Goal: Task Accomplishment & Management: Complete application form

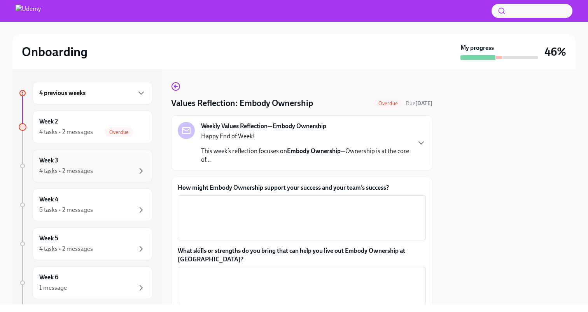
click at [108, 165] on div "Week 3 4 tasks • 2 messages" at bounding box center [92, 165] width 107 height 19
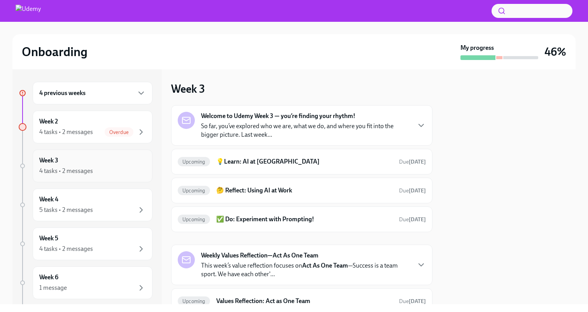
click at [93, 167] on div "4 tasks • 2 messages" at bounding box center [92, 170] width 107 height 9
click at [89, 129] on div "4 tasks • 2 messages" at bounding box center [66, 132] width 54 height 9
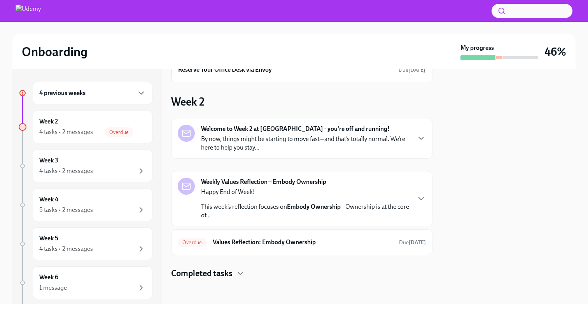
scroll to position [51, 0]
click at [317, 245] on h6 "Values Reflection: Embody Ownership" at bounding box center [303, 242] width 180 height 9
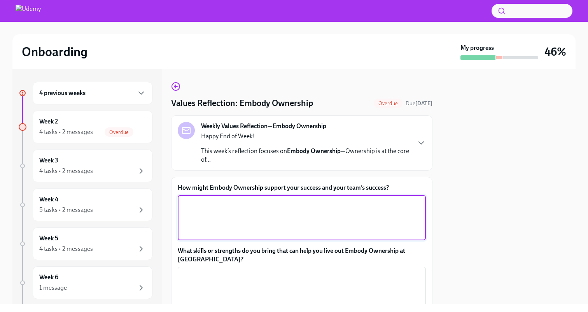
click at [306, 215] on textarea "How might Embody Ownership support your success and your team’s success?" at bounding box center [301, 217] width 239 height 37
click at [423, 140] on icon "button" at bounding box center [421, 142] width 9 height 9
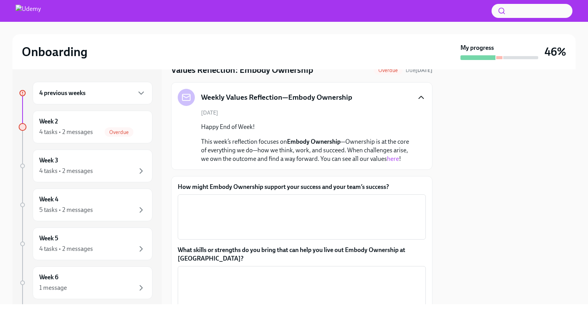
scroll to position [44, 0]
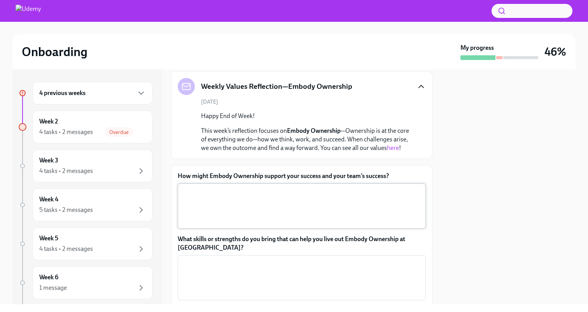
click at [290, 195] on textarea "How might Embody Ownership support your success and your team’s success?" at bounding box center [301, 205] width 239 height 37
click at [393, 148] on link "here" at bounding box center [393, 147] width 12 height 7
click at [281, 190] on textarea "How might Embody Ownership support your success and your team’s success?" at bounding box center [301, 205] width 239 height 37
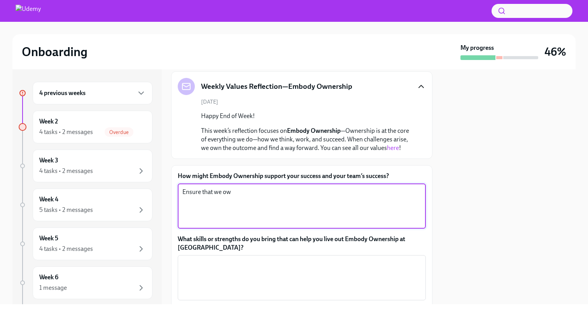
click at [255, 186] on div "Ensure that we ow x ​" at bounding box center [302, 205] width 248 height 45
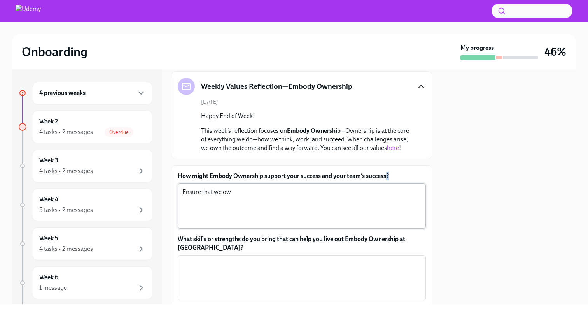
click at [255, 186] on div "Ensure that we ow x ​" at bounding box center [302, 205] width 248 height 45
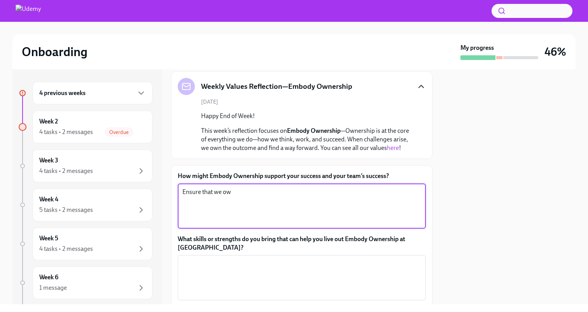
drag, startPoint x: 266, startPoint y: 190, endPoint x: 172, endPoint y: 191, distance: 94.5
click at [172, 191] on div "How might Embody Ownership support your success and your team’s success? Ensure…" at bounding box center [301, 262] width 261 height 195
click at [361, 192] on textarea "Figuring out ways to find success with customers and prove that [PERSON_NAME]'s…" at bounding box center [301, 205] width 239 height 37
click at [384, 193] on textarea "Figuring out ways to find success with customers and prove that [PERSON_NAME]'s…" at bounding box center [301, 205] width 239 height 37
click at [393, 193] on textarea "Figuring out ways to find success with customers and prove that [PERSON_NAME]'s…" at bounding box center [301, 205] width 239 height 37
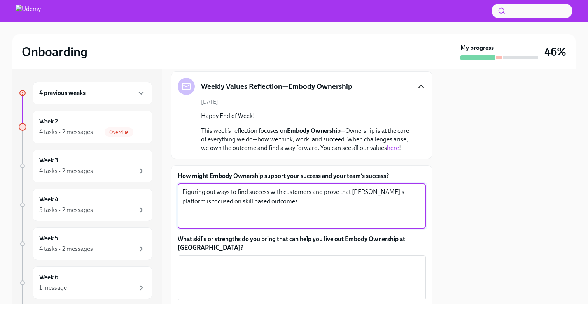
click at [387, 210] on textarea "Figuring out ways to find success with customers and prove that [PERSON_NAME]'s…" at bounding box center [301, 205] width 239 height 37
type textarea "Figuring out ways to find success with customers and prove that [PERSON_NAME]'s…"
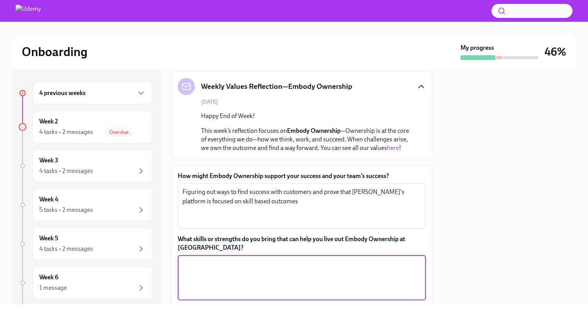
click at [291, 265] on textarea "What skills or strengths do you bring that can help you live out Embody Ownersh…" at bounding box center [301, 277] width 239 height 37
type textarea "F"
type textarea "Strengh -"
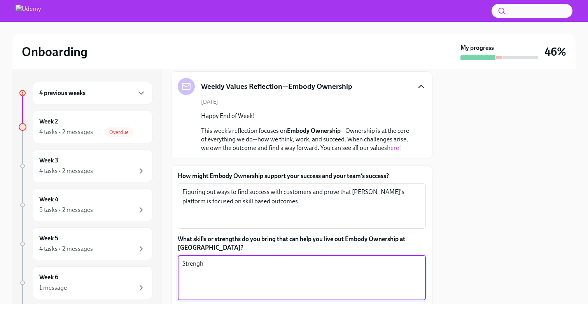
drag, startPoint x: 274, startPoint y: 266, endPoint x: 173, endPoint y: 261, distance: 100.5
click at [173, 261] on div "How might Embody Ownership support your success and your team’s success? Figuri…" at bounding box center [301, 262] width 261 height 195
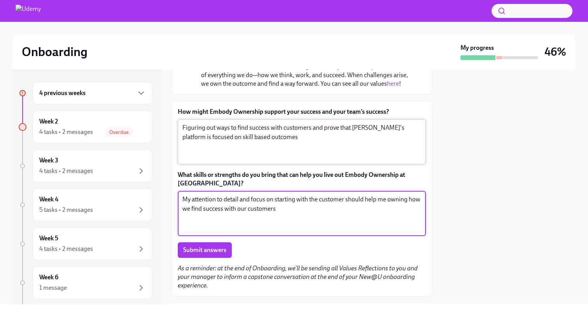
scroll to position [125, 0]
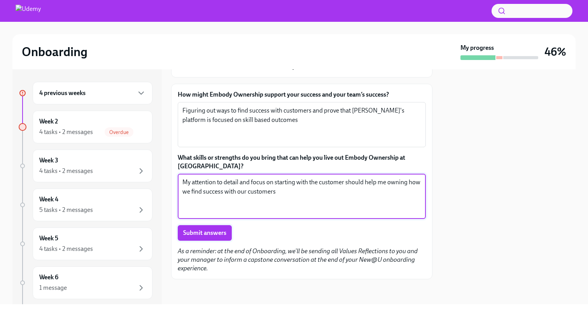
type textarea "My attention to detail and focus on starting with the customer should help me o…"
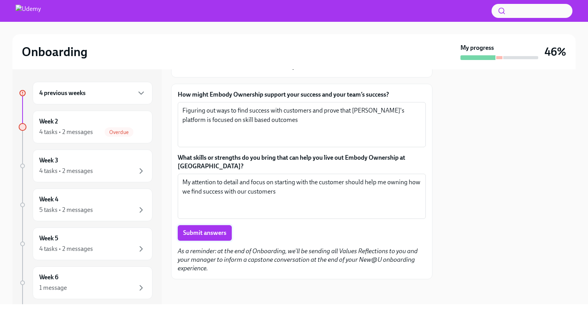
click at [200, 233] on span "Submit answers" at bounding box center [204, 233] width 43 height 8
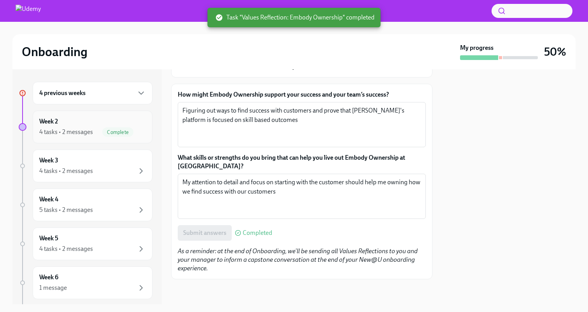
click at [110, 127] on div "Complete" at bounding box center [117, 131] width 31 height 9
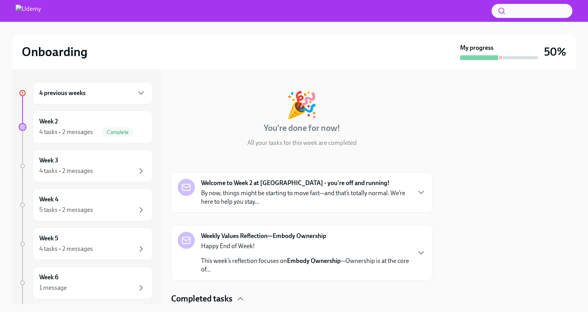
scroll to position [94, 0]
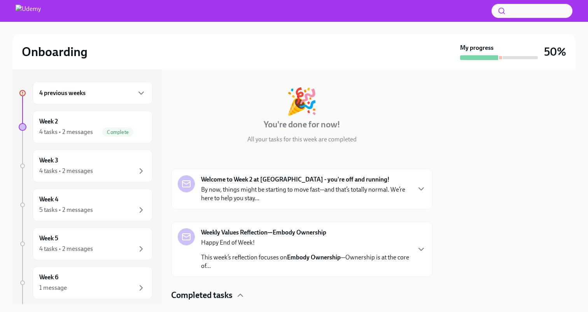
click at [333, 186] on p "By now, things might be starting to move fast—and that’s totally normal. We’re …" at bounding box center [305, 193] width 209 height 17
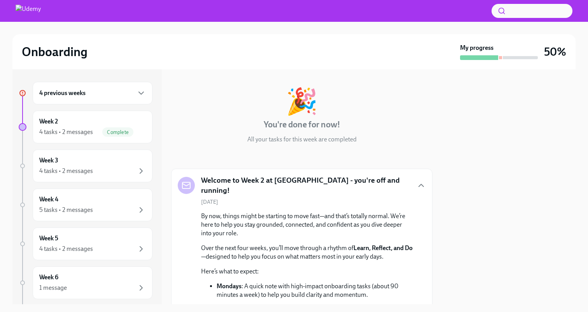
click at [314, 182] on h5 "Welcome to Week 2 at [GEOGRAPHIC_DATA] - you're off and running!" at bounding box center [305, 185] width 209 height 20
click at [417, 183] on icon "button" at bounding box center [421, 184] width 9 height 9
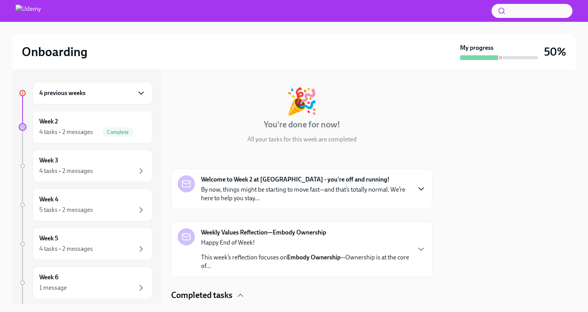
click at [138, 95] on icon "button" at bounding box center [141, 92] width 9 height 9
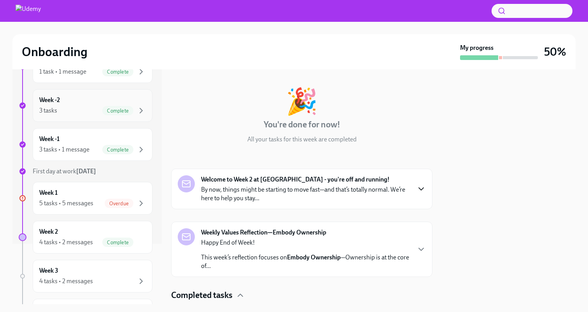
scroll to position [72, 0]
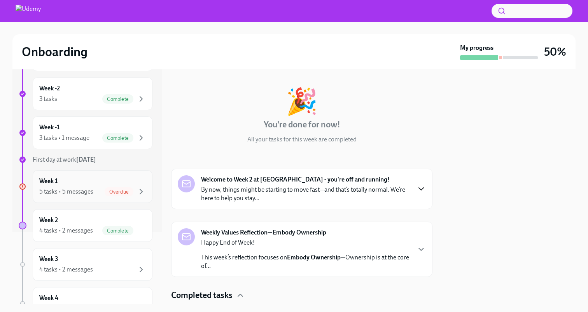
click at [90, 190] on div "5 tasks • 5 messages" at bounding box center [66, 191] width 54 height 9
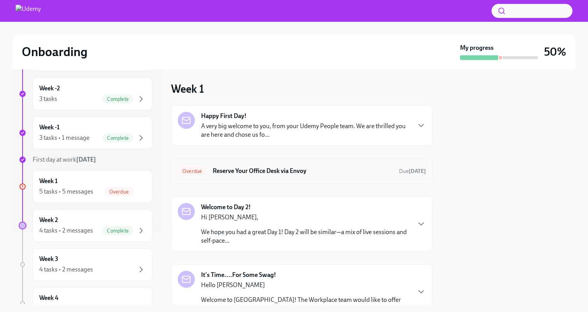
click at [296, 172] on h6 "Reserve Your Office Desk via Envoy" at bounding box center [303, 170] width 180 height 9
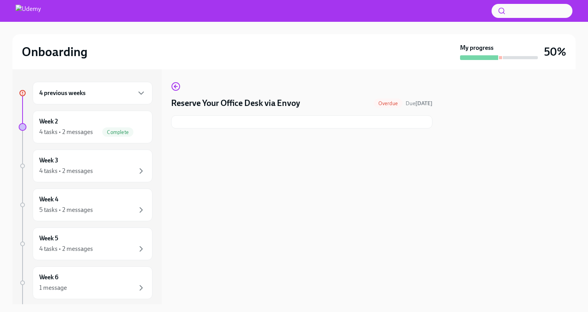
click at [290, 122] on div at bounding box center [301, 121] width 261 height 13
click at [270, 107] on h4 "Reserve Your Office Desk via Envoy" at bounding box center [235, 103] width 129 height 12
click at [226, 117] on div at bounding box center [301, 121] width 261 height 13
click at [217, 100] on h4 "Reserve Your Office Desk via Envoy" at bounding box center [235, 103] width 129 height 12
click at [118, 100] on div "4 previous weeks" at bounding box center [93, 93] width 120 height 23
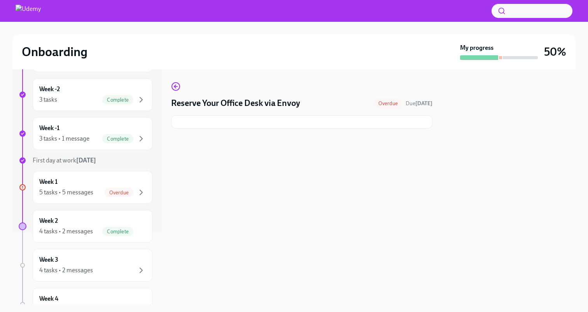
scroll to position [87, 0]
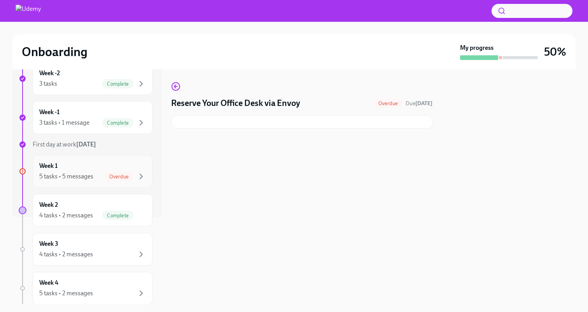
click at [103, 175] on div "5 tasks • 5 messages Overdue" at bounding box center [92, 176] width 107 height 9
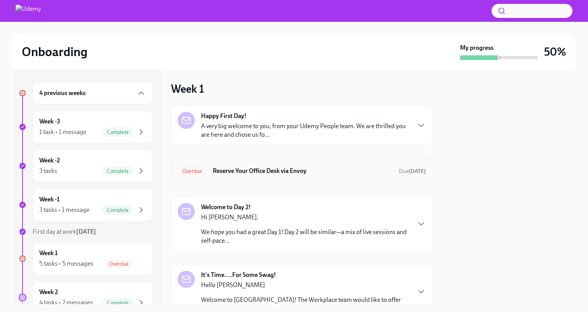
click at [388, 168] on div "Overdue Reserve Your Office Desk via Envoy Due [DATE]" at bounding box center [302, 171] width 248 height 12
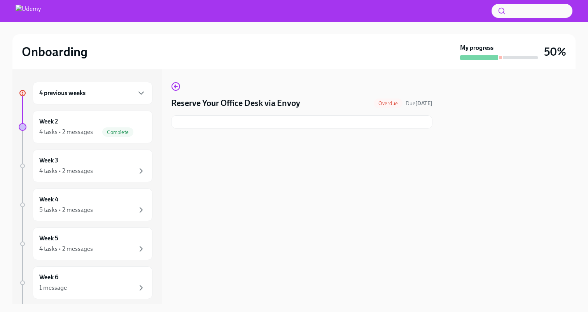
click at [95, 89] on div "4 previous weeks" at bounding box center [92, 92] width 107 height 9
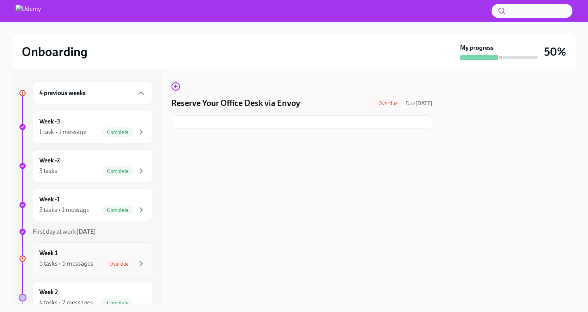
click at [95, 266] on div "5 tasks • 5 messages Overdue" at bounding box center [92, 263] width 107 height 9
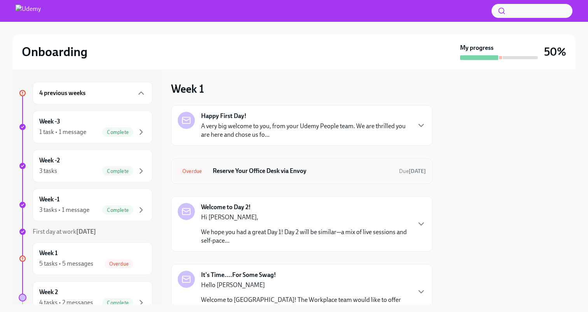
click at [271, 169] on h6 "Reserve Your Office Desk via Envoy" at bounding box center [303, 170] width 180 height 9
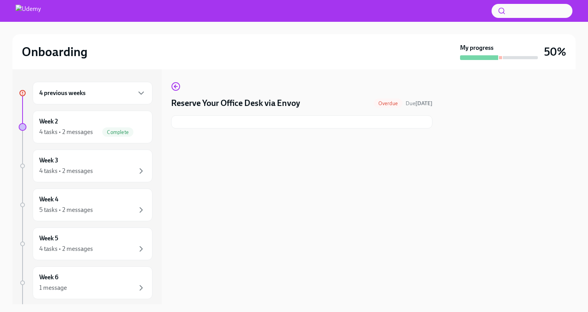
click at [291, 125] on div at bounding box center [301, 121] width 261 height 13
click at [112, 173] on div "4 tasks • 2 messages" at bounding box center [92, 170] width 107 height 9
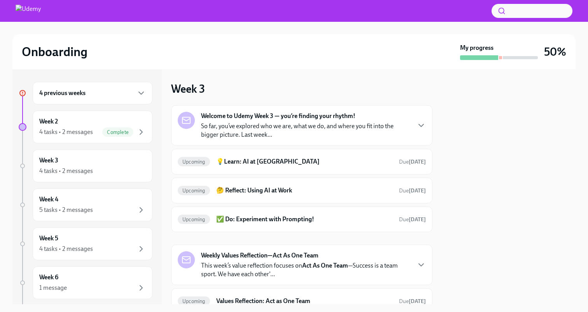
click at [268, 127] on p "So far, you’ve explored who we are, what we do, and where you fit into the bigg…" at bounding box center [305, 130] width 209 height 17
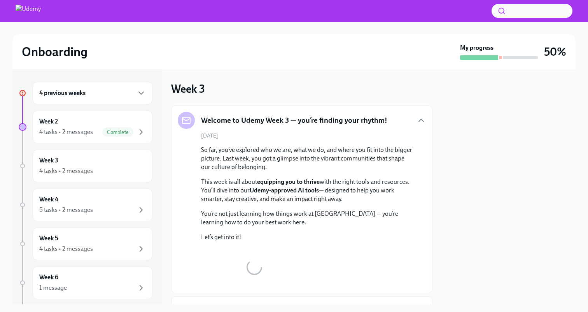
click at [268, 127] on div "Welcome to Udemy Week 3 — you’re finding your rhythm!" at bounding box center [283, 120] width 210 height 17
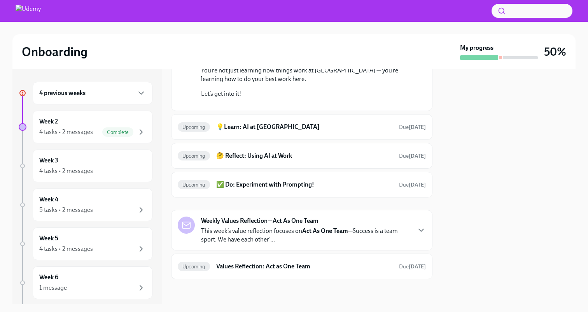
scroll to position [172, 0]
click at [278, 131] on h6 "💡Learn: AI at [GEOGRAPHIC_DATA]" at bounding box center [304, 127] width 177 height 9
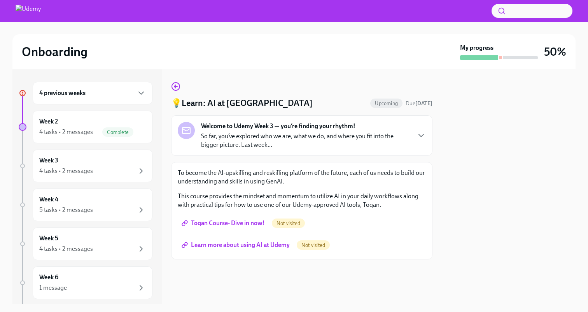
click at [242, 225] on span "Toqan Course- Dive in now!" at bounding box center [224, 223] width 82 height 8
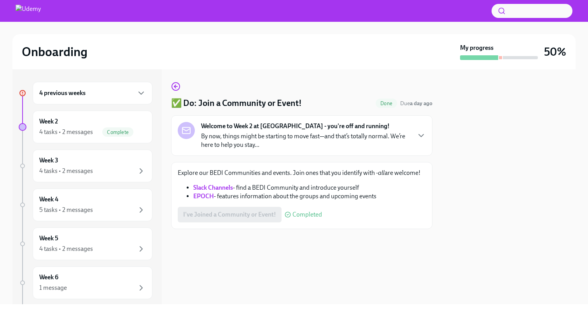
click at [221, 216] on div "I've Joined a Community or Event! Completed" at bounding box center [250, 215] width 144 height 16
click at [101, 131] on div "4 tasks • 2 messages Complete" at bounding box center [92, 131] width 107 height 9
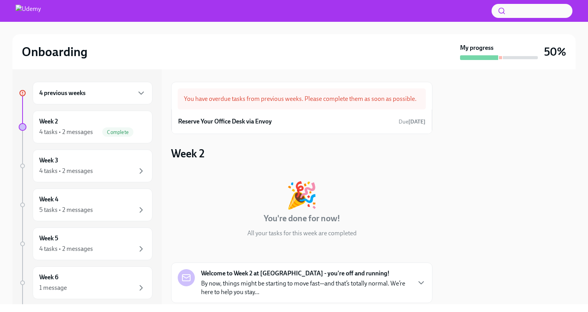
click at [109, 82] on div "4 previous weeks" at bounding box center [93, 93] width 120 height 23
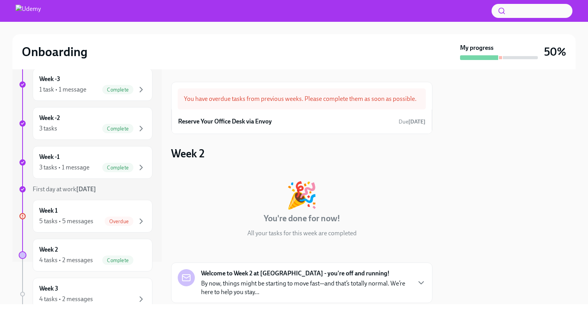
scroll to position [72, 0]
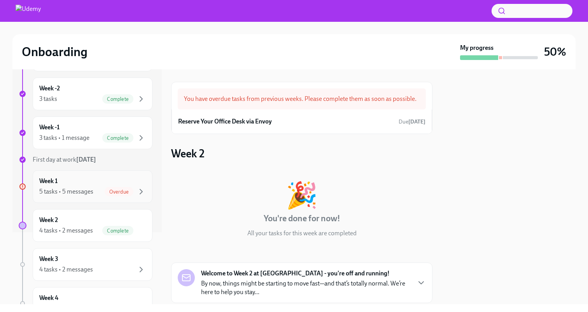
click at [114, 184] on div "Week 1 5 tasks • 5 messages Overdue" at bounding box center [92, 186] width 107 height 19
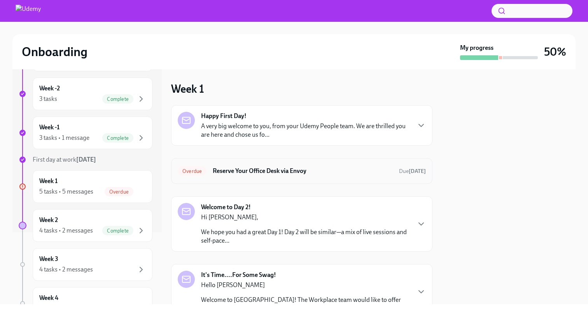
click at [193, 171] on span "Overdue" at bounding box center [192, 171] width 29 height 6
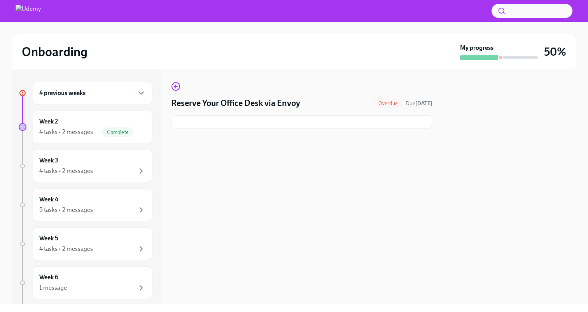
click at [205, 123] on div at bounding box center [301, 121] width 261 height 13
click at [200, 107] on h4 "Reserve Your Office Desk via Envoy" at bounding box center [235, 103] width 129 height 12
click at [171, 81] on div "4 previous weeks Week 2 4 tasks • 2 messages Complete Week 3 4 tasks • 2 messag…" at bounding box center [293, 186] width 563 height 235
click at [97, 169] on div "4 tasks • 2 messages" at bounding box center [92, 170] width 107 height 9
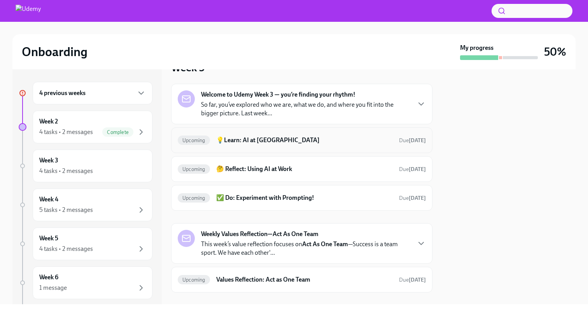
scroll to position [35, 0]
